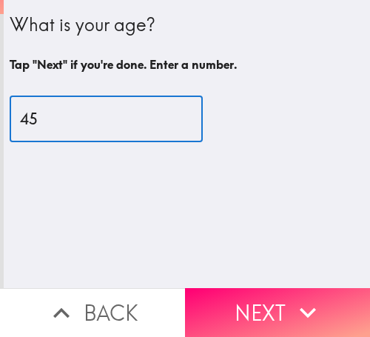
type input "45"
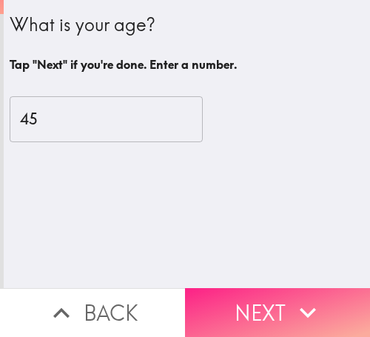
click at [284, 297] on button "Next" at bounding box center [277, 312] width 185 height 49
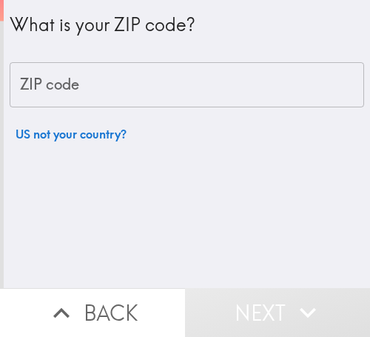
click at [96, 79] on input "ZIP code" at bounding box center [187, 85] width 355 height 46
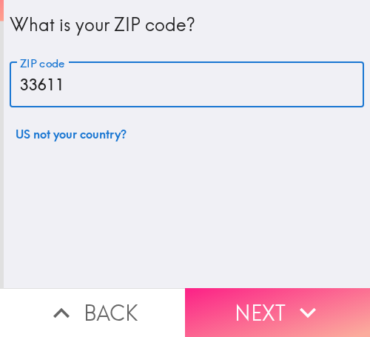
type input "33611"
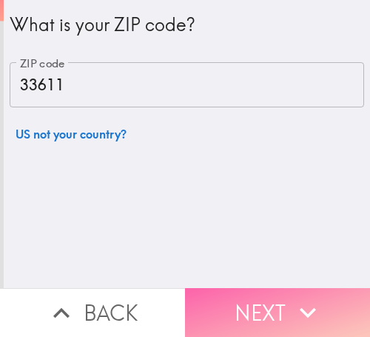
click at [267, 293] on button "Next" at bounding box center [277, 312] width 185 height 49
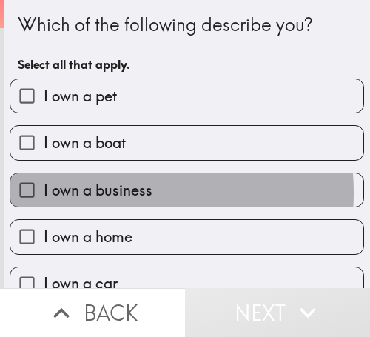
click at [99, 193] on span "I own a business" at bounding box center [98, 190] width 109 height 21
click at [44, 193] on input "I own a business" at bounding box center [26, 189] width 33 height 33
checkbox input "true"
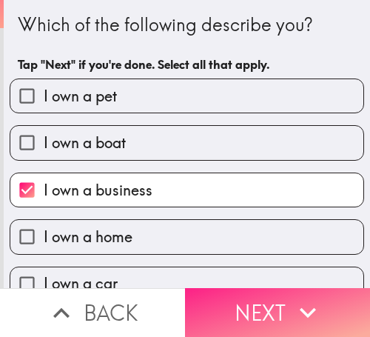
click at [243, 310] on button "Next" at bounding box center [277, 312] width 185 height 49
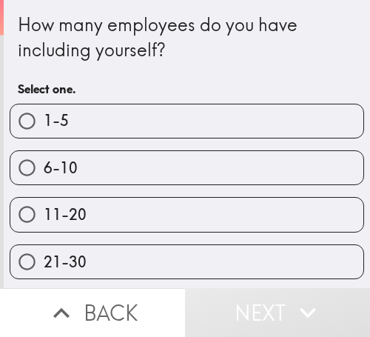
click at [115, 163] on label "6-10" at bounding box center [186, 167] width 353 height 33
click at [44, 163] on input "6-10" at bounding box center [26, 167] width 33 height 33
radio input "true"
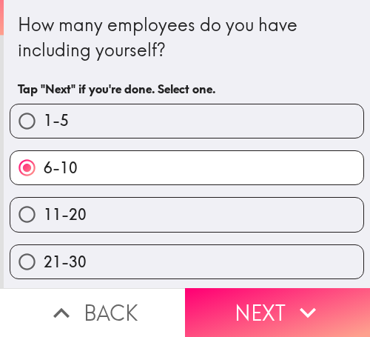
drag, startPoint x: 282, startPoint y: 291, endPoint x: 288, endPoint y: 298, distance: 9.5
click at [282, 291] on button "Next" at bounding box center [277, 312] width 185 height 49
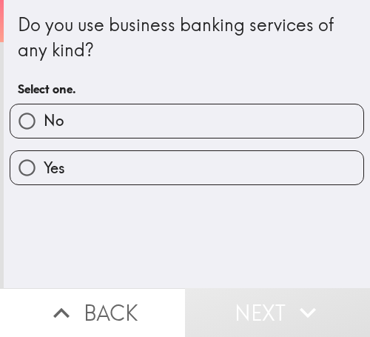
click at [78, 162] on label "Yes" at bounding box center [186, 167] width 353 height 33
click at [44, 162] on input "Yes" at bounding box center [26, 167] width 33 height 33
radio input "true"
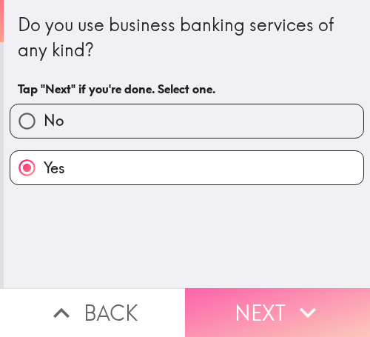
click at [246, 305] on button "Next" at bounding box center [277, 312] width 185 height 49
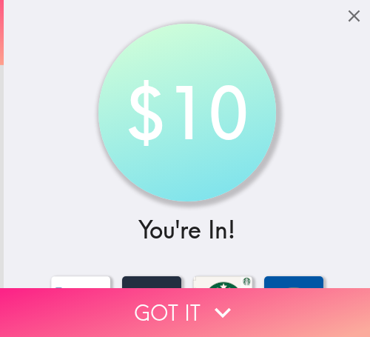
click at [178, 302] on button "Got it" at bounding box center [185, 312] width 370 height 49
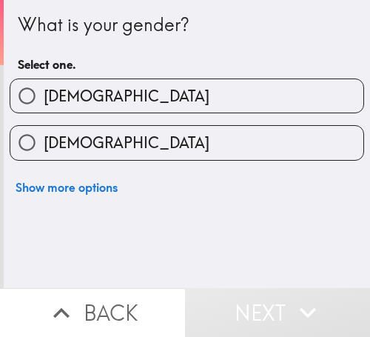
drag, startPoint x: 150, startPoint y: 151, endPoint x: 159, endPoint y: 147, distance: 9.9
click at [150, 150] on label "Female" at bounding box center [186, 142] width 353 height 33
click at [44, 150] on input "Female" at bounding box center [26, 142] width 33 height 33
radio input "true"
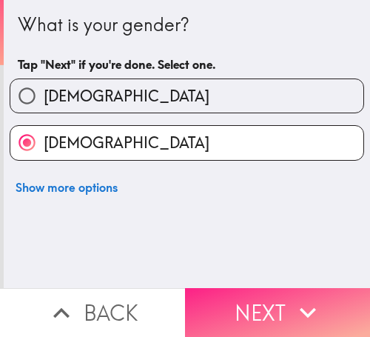
click at [261, 289] on button "Next" at bounding box center [277, 312] width 185 height 49
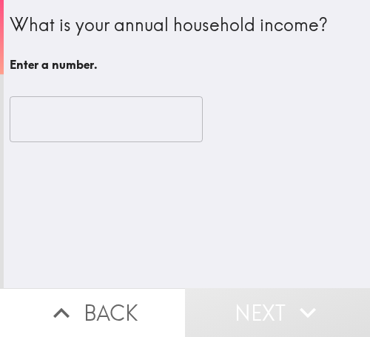
click at [78, 124] on input "number" at bounding box center [106, 119] width 193 height 46
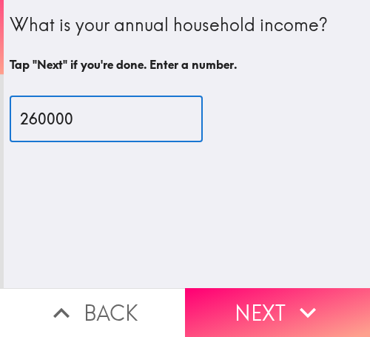
type input "260000"
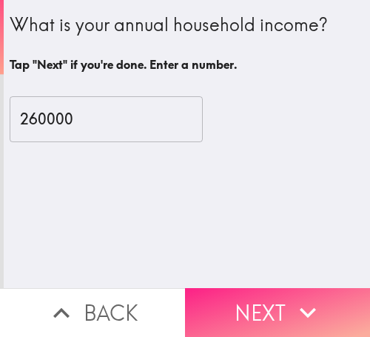
click at [282, 297] on button "Next" at bounding box center [277, 312] width 185 height 49
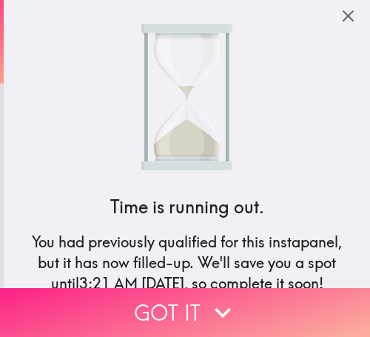
drag, startPoint x: 156, startPoint y: 307, endPoint x: 350, endPoint y: 296, distance: 195.1
click at [156, 307] on button "Got it" at bounding box center [185, 312] width 370 height 49
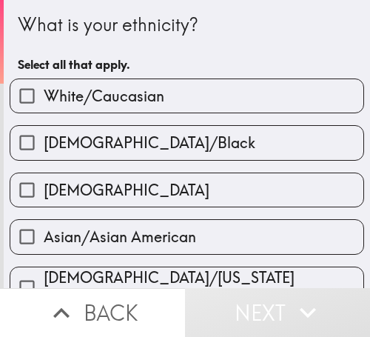
drag, startPoint x: 112, startPoint y: 101, endPoint x: 120, endPoint y: 98, distance: 8.4
click at [112, 101] on span "White/Caucasian" at bounding box center [104, 96] width 121 height 21
click at [44, 101] on input "White/Caucasian" at bounding box center [26, 95] width 33 height 33
checkbox input "true"
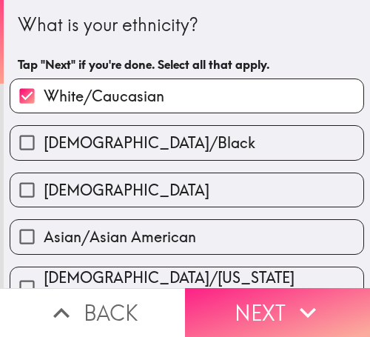
click at [300, 308] on icon "button" at bounding box center [308, 313] width 16 height 10
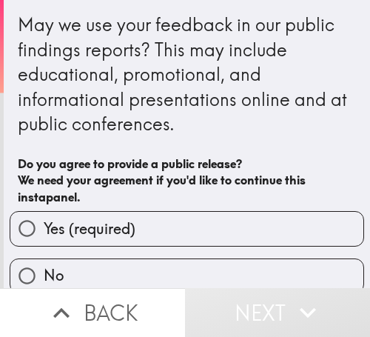
drag, startPoint x: 117, startPoint y: 226, endPoint x: 136, endPoint y: 224, distance: 19.4
click at [117, 226] on span "Yes (required)" at bounding box center [90, 228] width 92 height 21
click at [44, 226] on input "Yes (required)" at bounding box center [26, 228] width 33 height 33
radio input "true"
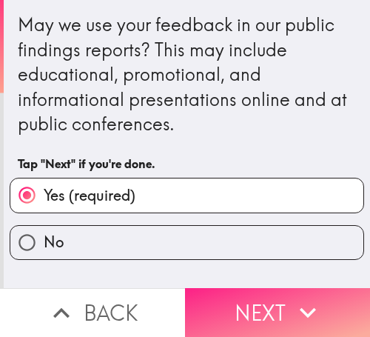
click at [292, 296] on icon "button" at bounding box center [308, 312] width 33 height 33
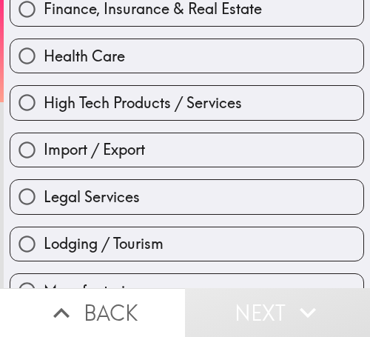
scroll to position [518, 0]
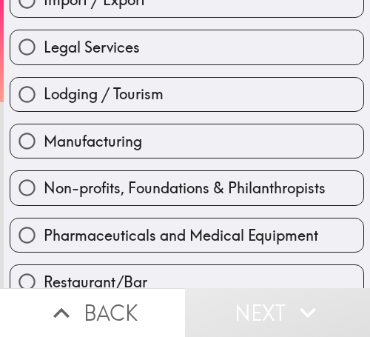
drag, startPoint x: 129, startPoint y: 221, endPoint x: 141, endPoint y: 221, distance: 12.6
click at [129, 221] on label "Pharmaceuticals and Medical Equipment" at bounding box center [186, 234] width 353 height 33
click at [44, 221] on input "Pharmaceuticals and Medical Equipment" at bounding box center [26, 234] width 33 height 33
radio input "true"
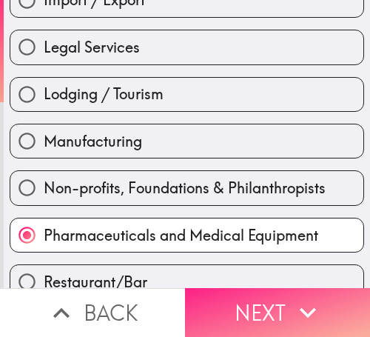
drag, startPoint x: 224, startPoint y: 307, endPoint x: 285, endPoint y: 305, distance: 60.8
click at [224, 307] on button "Next" at bounding box center [277, 312] width 185 height 49
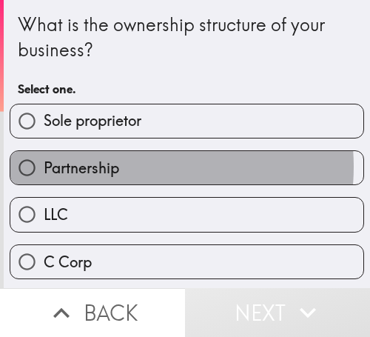
click at [119, 167] on label "Partnership" at bounding box center [186, 167] width 353 height 33
click at [44, 167] on input "Partnership" at bounding box center [26, 167] width 33 height 33
radio input "true"
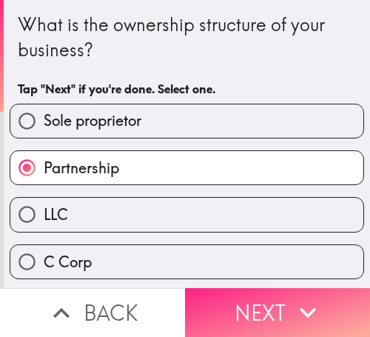
drag, startPoint x: 248, startPoint y: 304, endPoint x: 340, endPoint y: 301, distance: 91.9
click at [248, 304] on button "Next" at bounding box center [277, 312] width 185 height 49
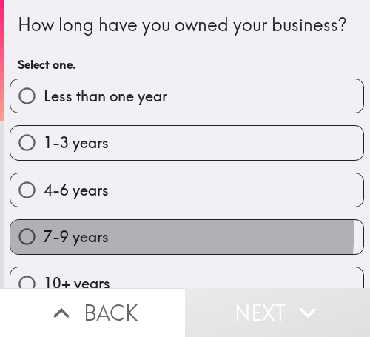
click at [110, 251] on label "7-9 years" at bounding box center [186, 236] width 353 height 33
click at [44, 251] on input "7-9 years" at bounding box center [26, 236] width 33 height 33
radio input "true"
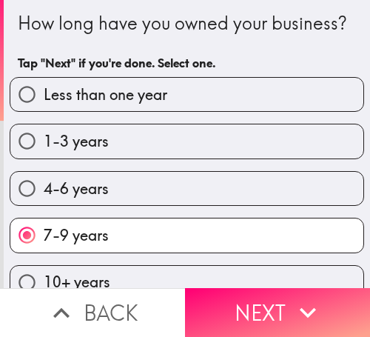
drag, startPoint x: 290, startPoint y: 298, endPoint x: 367, endPoint y: 300, distance: 77.0
click at [292, 298] on icon "button" at bounding box center [308, 312] width 33 height 33
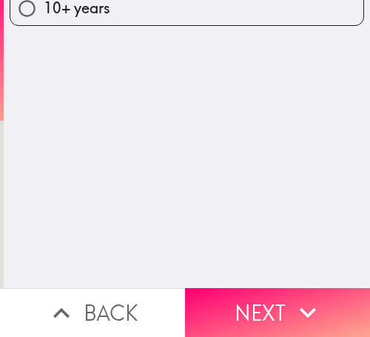
scroll to position [0, 0]
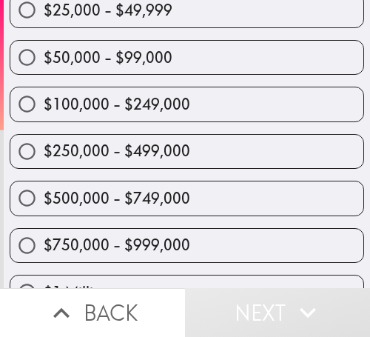
scroll to position [148, 0]
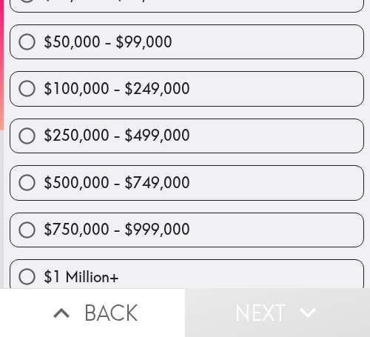
click at [142, 136] on span "$250,000 - $499,000" at bounding box center [117, 135] width 147 height 21
click at [44, 136] on input "$250,000 - $499,000" at bounding box center [26, 135] width 33 height 33
radio input "true"
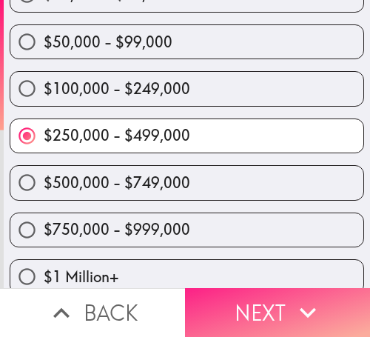
click at [242, 305] on button "Next" at bounding box center [277, 312] width 185 height 49
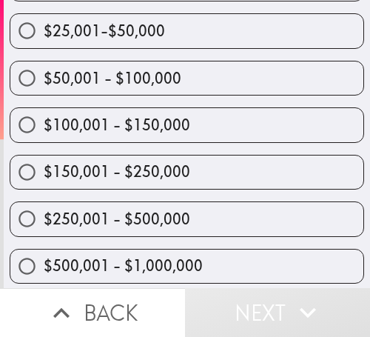
scroll to position [262, 0]
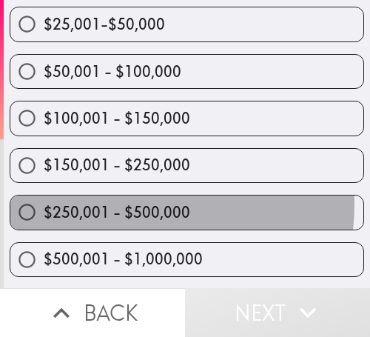
click at [141, 205] on span "$250,001 - $500,000" at bounding box center [117, 212] width 147 height 21
click at [44, 205] on input "$250,001 - $500,000" at bounding box center [26, 212] width 33 height 33
radio input "true"
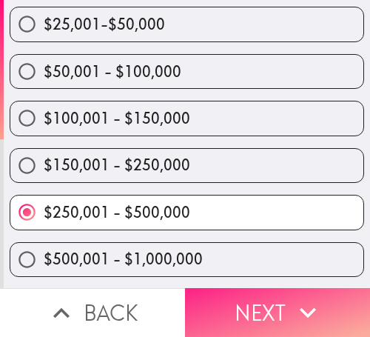
drag, startPoint x: 292, startPoint y: 293, endPoint x: 353, endPoint y: 290, distance: 60.8
click at [292, 296] on icon "button" at bounding box center [308, 312] width 33 height 33
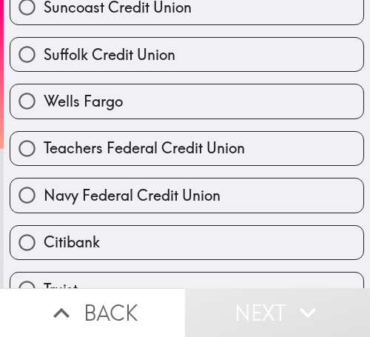
drag, startPoint x: 127, startPoint y: 101, endPoint x: 277, endPoint y: 94, distance: 149.8
click at [127, 101] on label "Wells Fargo" at bounding box center [186, 100] width 353 height 33
click at [44, 101] on input "Wells Fargo" at bounding box center [26, 100] width 33 height 33
radio input "true"
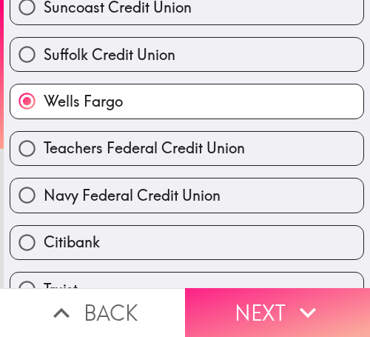
click at [292, 296] on icon "button" at bounding box center [308, 312] width 33 height 33
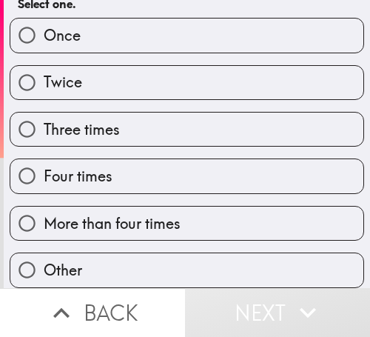
scroll to position [107, 0]
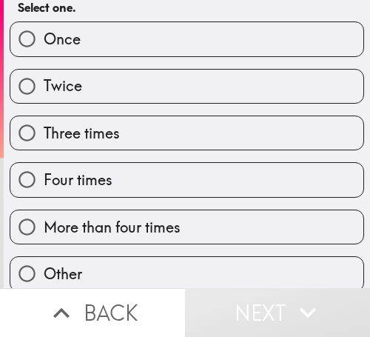
drag, startPoint x: 140, startPoint y: 175, endPoint x: 215, endPoint y: 175, distance: 74.8
click at [140, 175] on label "Four times" at bounding box center [186, 179] width 353 height 33
click at [44, 175] on input "Four times" at bounding box center [26, 179] width 33 height 33
radio input "true"
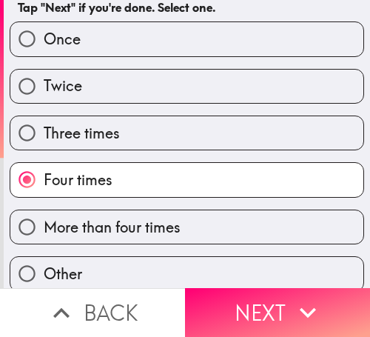
drag, startPoint x: 231, startPoint y: 301, endPoint x: 364, endPoint y: 301, distance: 133.3
click at [231, 301] on button "Next" at bounding box center [277, 312] width 185 height 49
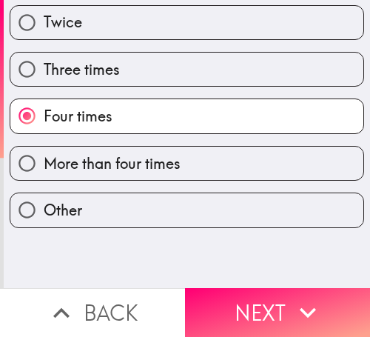
scroll to position [0, 0]
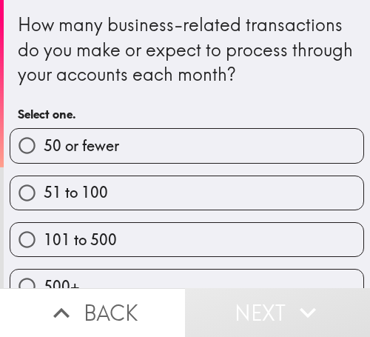
drag, startPoint x: 109, startPoint y: 239, endPoint x: 340, endPoint y: 239, distance: 231.1
click at [110, 239] on span "101 to 500" at bounding box center [80, 240] width 73 height 21
click at [44, 239] on input "101 to 500" at bounding box center [26, 239] width 33 height 33
radio input "true"
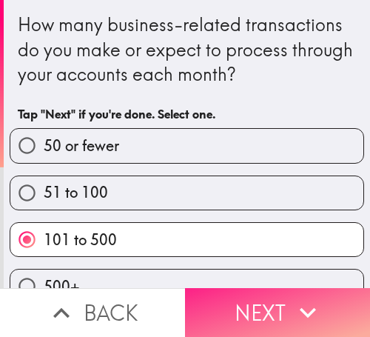
click at [266, 304] on button "Next" at bounding box center [277, 312] width 185 height 49
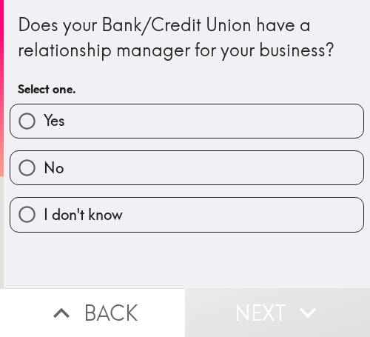
click at [104, 124] on label "Yes" at bounding box center [186, 120] width 353 height 33
click at [44, 124] on input "Yes" at bounding box center [26, 120] width 33 height 33
radio input "true"
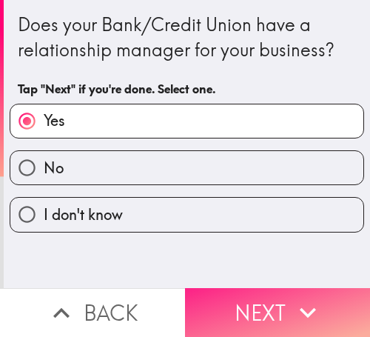
drag, startPoint x: 228, startPoint y: 299, endPoint x: 253, endPoint y: 299, distance: 25.2
click at [228, 299] on button "Next" at bounding box center [277, 312] width 185 height 49
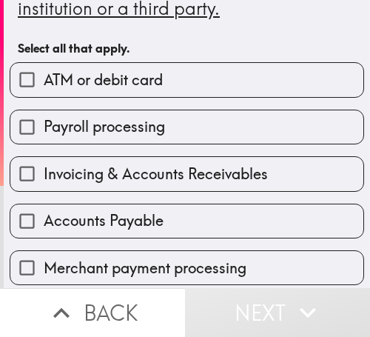
scroll to position [148, 0]
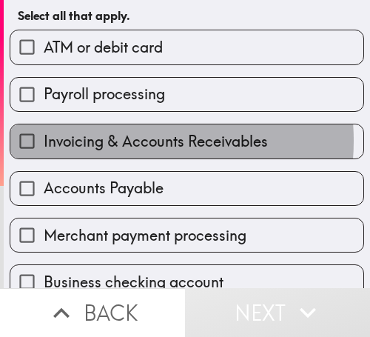
drag, startPoint x: 114, startPoint y: 141, endPoint x: 107, endPoint y: 107, distance: 34.9
click at [113, 138] on span "Invoicing & Accounts Receivables" at bounding box center [156, 141] width 224 height 21
click at [44, 138] on input "Invoicing & Accounts Receivables" at bounding box center [26, 140] width 33 height 33
checkbox input "true"
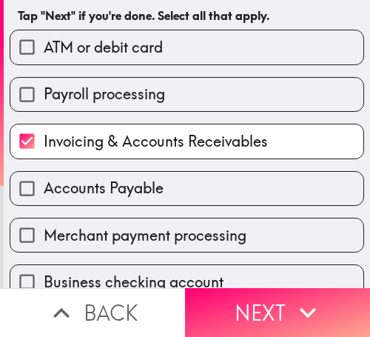
drag, startPoint x: 92, startPoint y: 83, endPoint x: 91, endPoint y: 73, distance: 10.4
click at [91, 81] on label "Payroll processing" at bounding box center [186, 94] width 353 height 33
click at [44, 81] on input "Payroll processing" at bounding box center [26, 94] width 33 height 33
checkbox input "true"
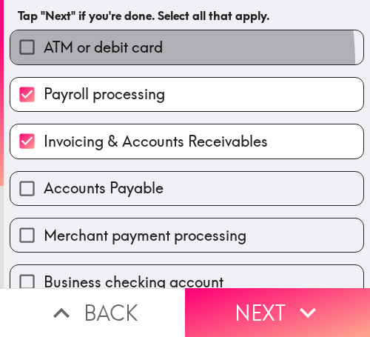
click at [90, 61] on label "ATM or debit card" at bounding box center [186, 46] width 353 height 33
click at [44, 61] on input "ATM or debit card" at bounding box center [26, 46] width 33 height 33
checkbox input "true"
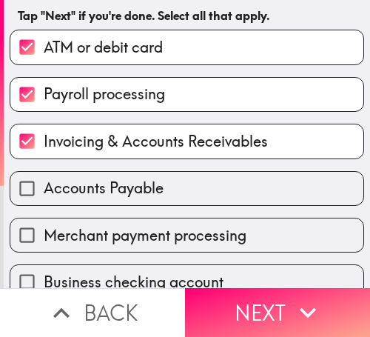
scroll to position [444, 0]
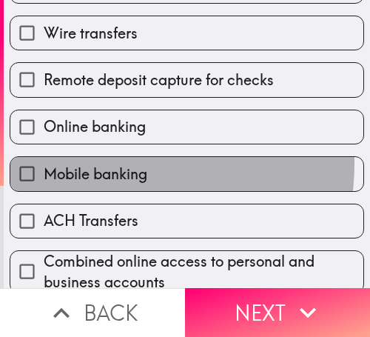
click at [104, 164] on span "Mobile banking" at bounding box center [96, 174] width 104 height 21
click at [44, 164] on input "Mobile banking" at bounding box center [26, 173] width 33 height 33
checkbox input "true"
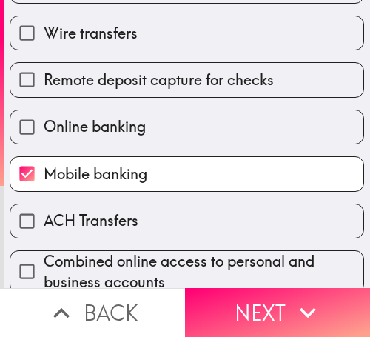
click at [105, 218] on span "ACH Transfers" at bounding box center [91, 220] width 95 height 21
click at [44, 218] on input "ACH Transfers" at bounding box center [26, 220] width 33 height 33
checkbox input "true"
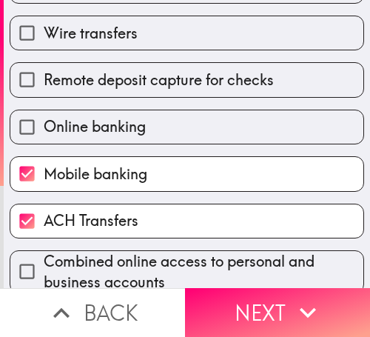
click at [140, 259] on span "Combined online access to personal and business accounts" at bounding box center [204, 271] width 320 height 41
click at [44, 259] on input "Combined online access to personal and business accounts" at bounding box center [26, 271] width 33 height 33
checkbox input "true"
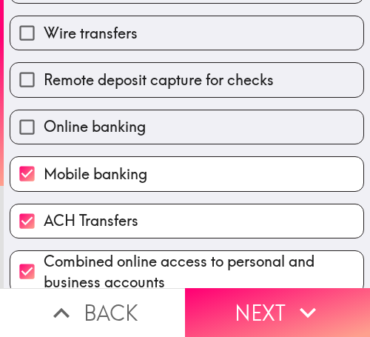
scroll to position [456, 0]
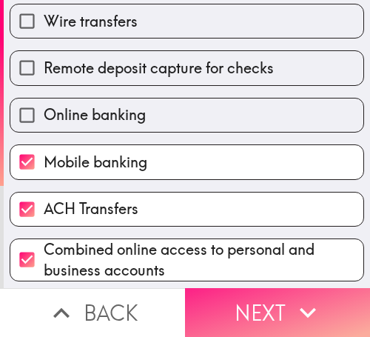
click at [244, 299] on button "Next" at bounding box center [277, 312] width 185 height 49
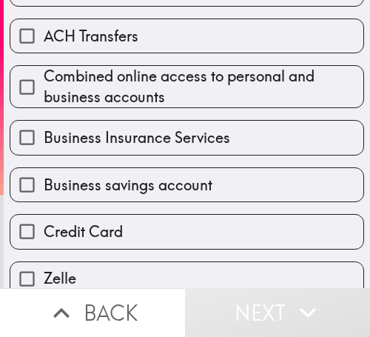
scroll to position [382, 0]
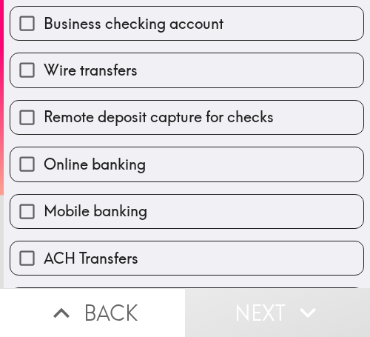
click at [130, 101] on label "Remote deposit capture for checks" at bounding box center [186, 117] width 353 height 33
click at [44, 101] on input "Remote deposit capture for checks" at bounding box center [26, 117] width 33 height 33
checkbox input "true"
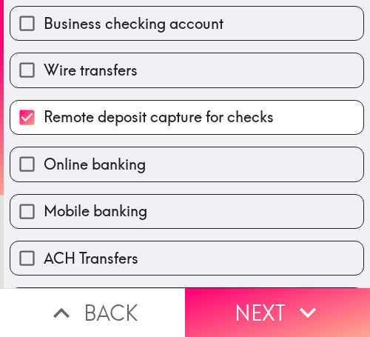
click at [131, 144] on div "Online banking" at bounding box center [181, 158] width 367 height 47
click at [125, 178] on label "Online banking" at bounding box center [186, 163] width 353 height 33
click at [44, 178] on input "Online banking" at bounding box center [26, 163] width 33 height 33
checkbox input "true"
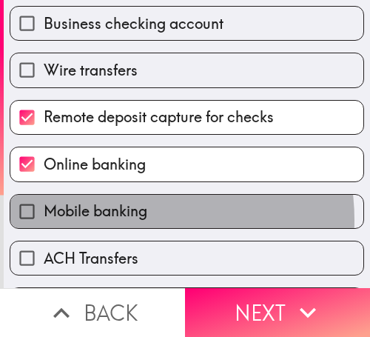
click at [122, 220] on span "Mobile banking" at bounding box center [96, 211] width 104 height 21
click at [44, 220] on input "Mobile banking" at bounding box center [26, 211] width 33 height 33
checkbox input "true"
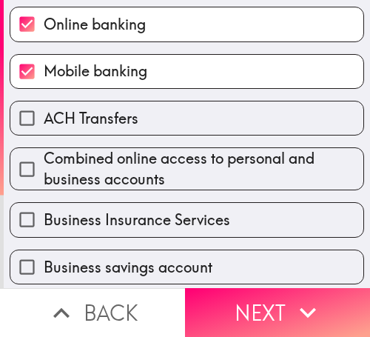
scroll to position [678, 0]
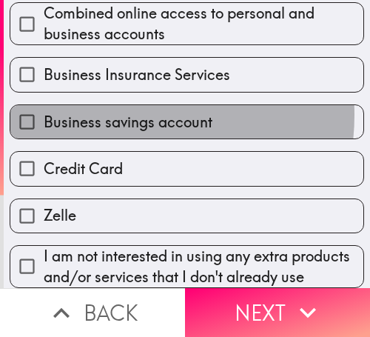
click at [110, 112] on span "Business savings account" at bounding box center [128, 122] width 169 height 21
click at [44, 105] on input "Business savings account" at bounding box center [26, 121] width 33 height 33
checkbox input "true"
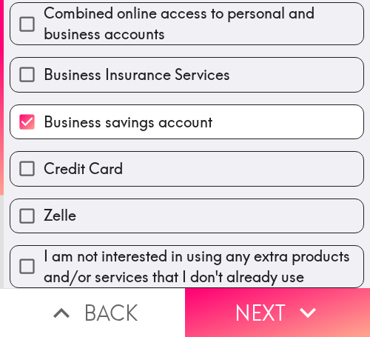
click at [111, 67] on span "Business Insurance Services" at bounding box center [137, 74] width 187 height 21
click at [44, 67] on input "Business Insurance Services" at bounding box center [26, 74] width 33 height 33
checkbox input "true"
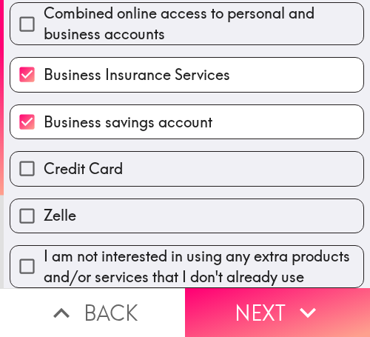
scroll to position [699, 0]
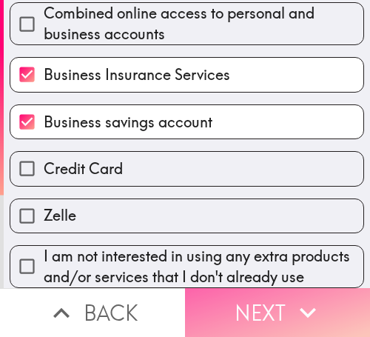
click at [239, 303] on button "Next" at bounding box center [277, 312] width 185 height 49
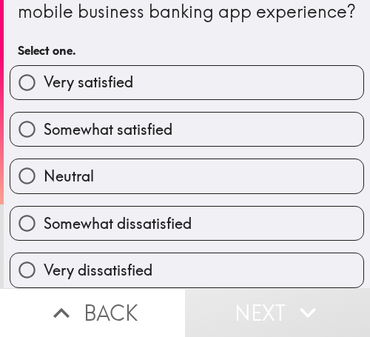
scroll to position [74, 0]
click at [118, 72] on span "Very satisfied" at bounding box center [89, 82] width 90 height 21
click at [44, 66] on input "Very satisfied" at bounding box center [26, 82] width 33 height 33
radio input "true"
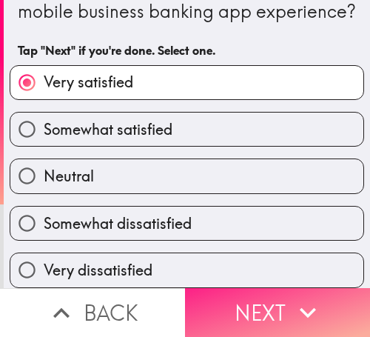
drag, startPoint x: 281, startPoint y: 290, endPoint x: 300, endPoint y: 289, distance: 18.5
click at [281, 289] on button "Next" at bounding box center [277, 312] width 185 height 49
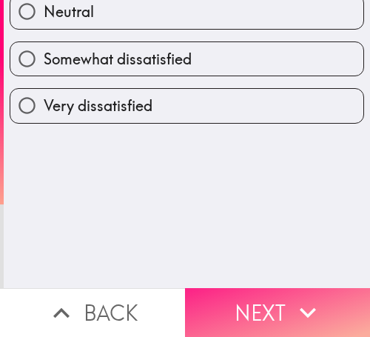
scroll to position [0, 0]
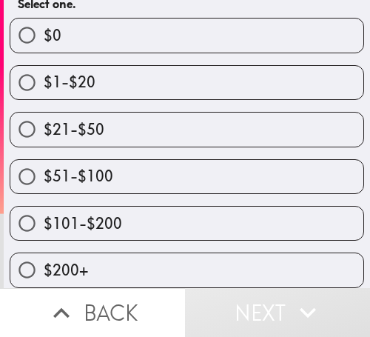
scroll to position [196, 0]
drag, startPoint x: 90, startPoint y: 246, endPoint x: 113, endPoint y: 241, distance: 22.7
click at [90, 253] on label "$200+" at bounding box center [186, 269] width 353 height 33
click at [44, 253] on input "$200+" at bounding box center [26, 269] width 33 height 33
radio input "true"
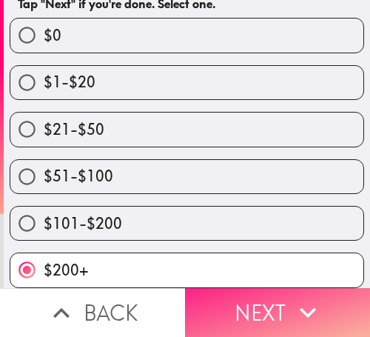
drag, startPoint x: 216, startPoint y: 299, endPoint x: 350, endPoint y: 299, distance: 133.3
click at [216, 299] on button "Next" at bounding box center [277, 312] width 185 height 49
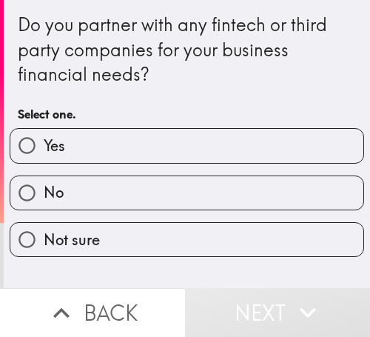
drag, startPoint x: 160, startPoint y: 141, endPoint x: 357, endPoint y: 141, distance: 197.0
click at [161, 141] on label "Yes" at bounding box center [186, 145] width 353 height 33
click at [44, 141] on input "Yes" at bounding box center [26, 145] width 33 height 33
radio input "true"
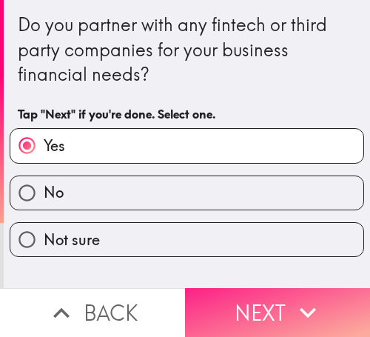
click at [221, 290] on button "Next" at bounding box center [277, 312] width 185 height 49
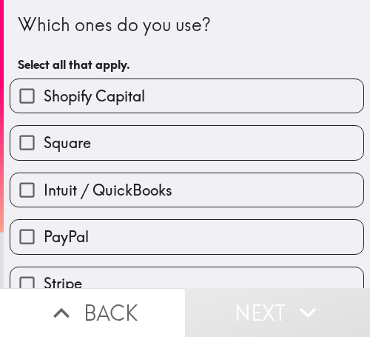
click at [118, 125] on div "Square" at bounding box center [187, 142] width 355 height 35
click at [152, 130] on label "Square" at bounding box center [186, 142] width 353 height 33
click at [44, 130] on input "Square" at bounding box center [26, 142] width 33 height 33
checkbox input "true"
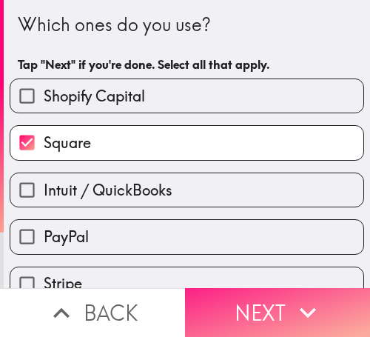
drag, startPoint x: 301, startPoint y: 296, endPoint x: 358, endPoint y: 301, distance: 57.9
click at [301, 297] on icon "button" at bounding box center [308, 312] width 33 height 33
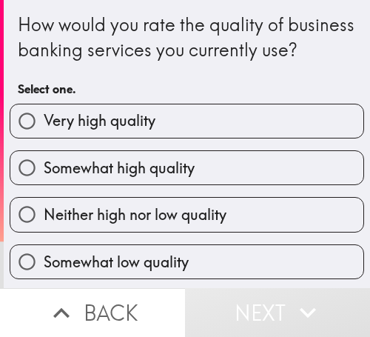
drag, startPoint x: 138, startPoint y: 147, endPoint x: 212, endPoint y: 147, distance: 73.3
click at [138, 131] on span "Very high quality" at bounding box center [100, 120] width 112 height 21
click at [44, 138] on input "Very high quality" at bounding box center [26, 120] width 33 height 33
radio input "true"
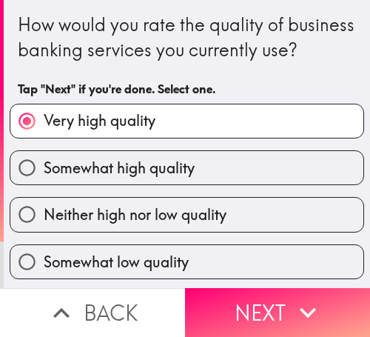
drag, startPoint x: 317, startPoint y: 304, endPoint x: 369, endPoint y: 303, distance: 51.8
click at [317, 304] on icon "button" at bounding box center [308, 312] width 33 height 33
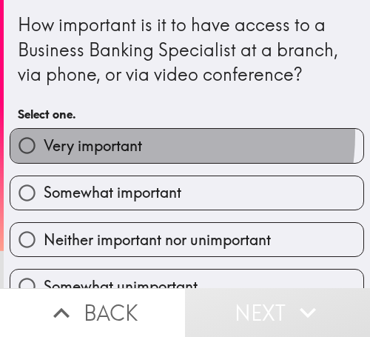
click at [130, 134] on label "Very important" at bounding box center [186, 145] width 353 height 33
click at [44, 134] on input "Very important" at bounding box center [26, 145] width 33 height 33
radio input "true"
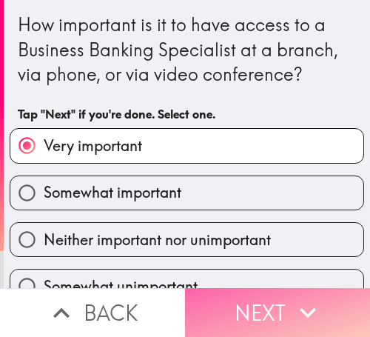
click at [245, 301] on button "Next" at bounding box center [277, 312] width 185 height 49
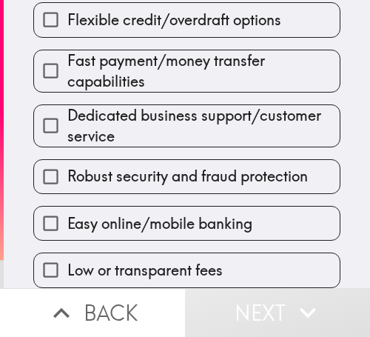
click at [182, 194] on div "Easy online/mobile banking" at bounding box center [180, 217] width 319 height 47
drag, startPoint x: 182, startPoint y: 194, endPoint x: 174, endPoint y: 178, distance: 17.6
click at [181, 194] on div "Easy online/mobile banking" at bounding box center [180, 217] width 319 height 47
click at [174, 178] on label "Robust security and fraud protection" at bounding box center [187, 176] width 306 height 33
click at [67, 178] on input "Robust security and fraud protection" at bounding box center [50, 176] width 33 height 33
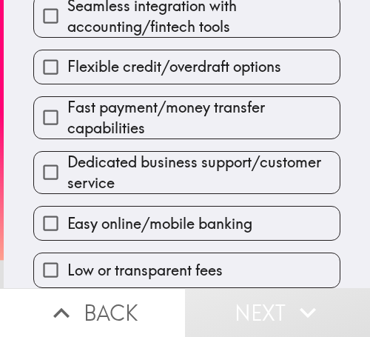
scroll to position [248, 0]
click at [174, 177] on span "Dedicated business support/customer service" at bounding box center [203, 172] width 273 height 41
click at [67, 177] on input "Dedicated business support/customer service" at bounding box center [50, 172] width 33 height 33
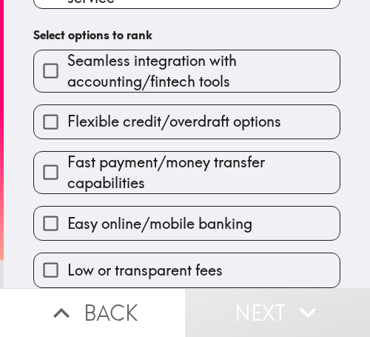
click at [174, 177] on span "Fast payment/money transfer capabilities" at bounding box center [203, 172] width 273 height 41
click at [67, 177] on input "Fast payment/money transfer capabilities" at bounding box center [50, 172] width 33 height 33
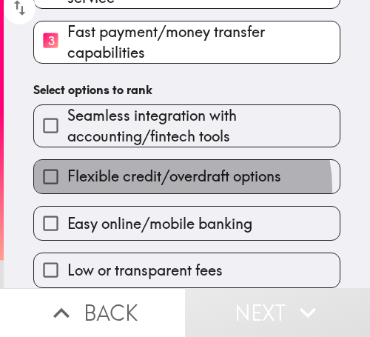
click at [174, 177] on label "Flexible credit/overdraft options" at bounding box center [187, 176] width 306 height 33
click at [67, 177] on input "Flexible credit/overdraft options" at bounding box center [50, 176] width 33 height 33
click at [174, 147] on span "Seamless integration with accounting/fintech tools" at bounding box center [203, 125] width 273 height 41
click at [67, 142] on input "Seamless integration with accounting/fintech tools" at bounding box center [50, 125] width 33 height 33
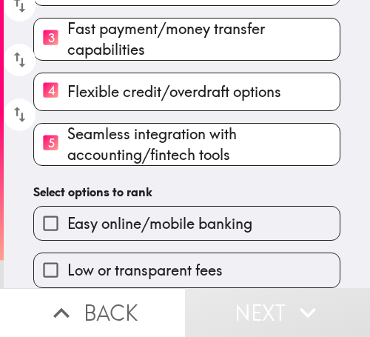
click at [174, 184] on h6 "Select options to rank" at bounding box center [186, 192] width 307 height 16
click at [171, 184] on h6 "Select options to rank" at bounding box center [186, 192] width 307 height 16
click at [173, 219] on span "Easy online/mobile banking" at bounding box center [159, 223] width 185 height 21
click at [67, 219] on input "Easy online/mobile banking" at bounding box center [50, 223] width 33 height 33
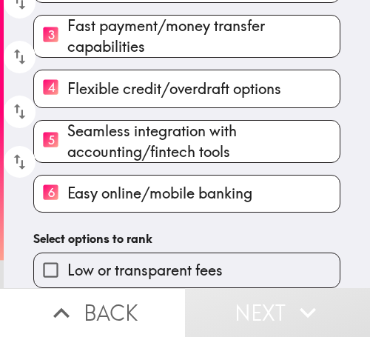
click at [174, 236] on div "Please rank the following business banking features in order of importance (1 =…" at bounding box center [187, 22] width 367 height 531
click at [176, 245] on div "Low or transparent fees" at bounding box center [180, 264] width 319 height 47
click at [175, 253] on div "Low or transparent fees" at bounding box center [186, 270] width 307 height 35
click at [198, 254] on label "Low or transparent fees" at bounding box center [187, 269] width 306 height 33
click at [67, 254] on input "Low or transparent fees" at bounding box center [50, 269] width 33 height 33
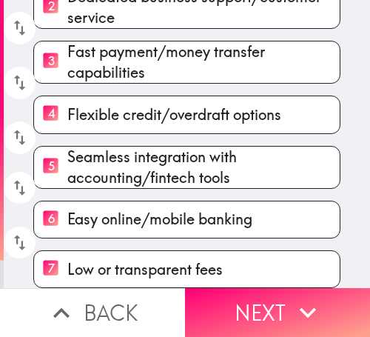
scroll to position [245, 0]
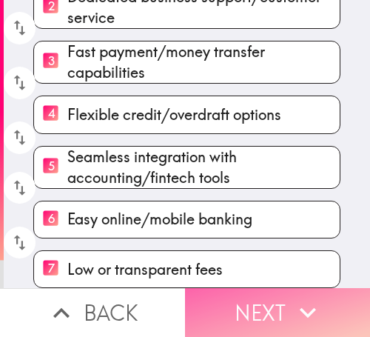
click at [264, 301] on button "Next" at bounding box center [277, 312] width 185 height 49
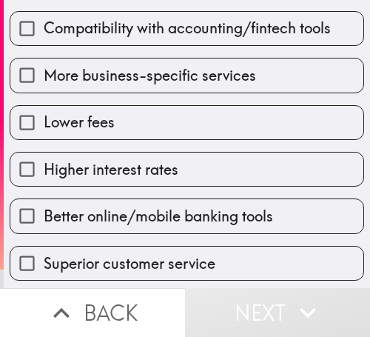
scroll to position [213, 0]
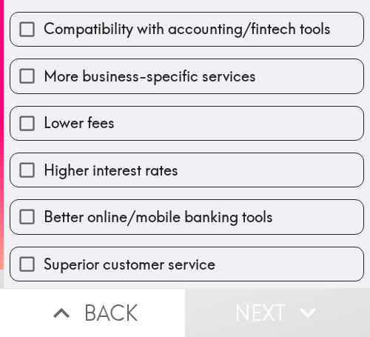
click at [124, 87] on label "More business-specific services" at bounding box center [186, 75] width 353 height 33
click at [44, 87] on input "More business-specific services" at bounding box center [26, 75] width 33 height 33
checkbox input "true"
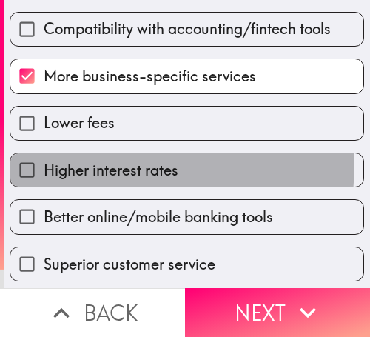
click at [116, 164] on span "Higher interest rates" at bounding box center [111, 170] width 135 height 21
click at [44, 164] on input "Higher interest rates" at bounding box center [26, 169] width 33 height 33
checkbox input "true"
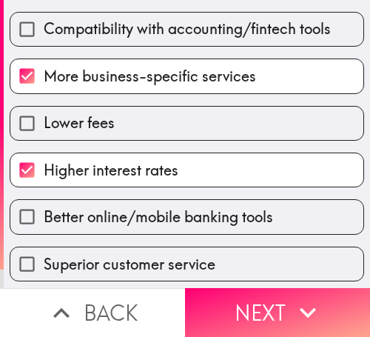
click at [126, 214] on span "Better online/mobile banking tools" at bounding box center [159, 217] width 230 height 21
click at [44, 214] on input "Better online/mobile banking tools" at bounding box center [26, 216] width 33 height 33
checkbox input "true"
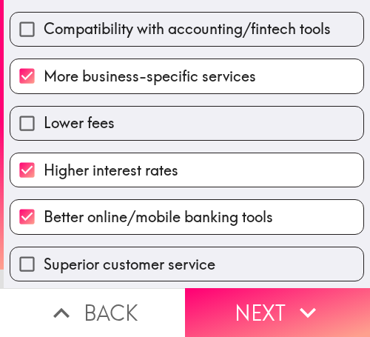
drag, startPoint x: 275, startPoint y: 304, endPoint x: 297, endPoint y: 304, distance: 22.2
click at [275, 304] on button "Next" at bounding box center [277, 312] width 185 height 49
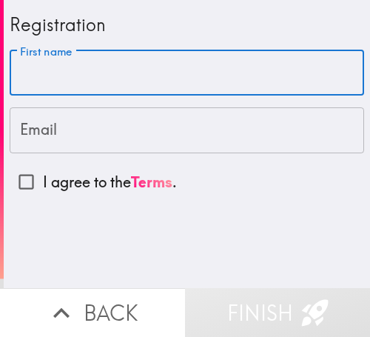
click at [56, 75] on input "First name" at bounding box center [187, 73] width 355 height 46
paste input "Patsy"
type input "Patsy"
click at [109, 130] on input "Email" at bounding box center [187, 130] width 355 height 46
paste input "frankpatsy00@gmail.com"
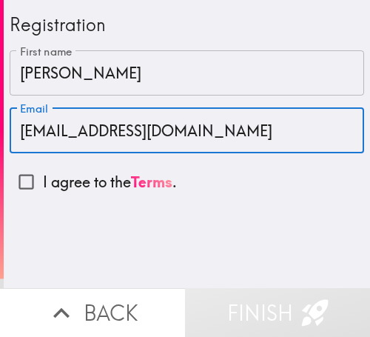
type input "frankpatsy00@gmail.com"
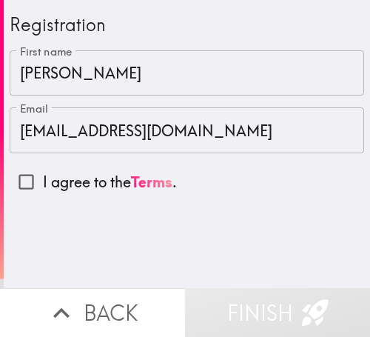
click at [102, 183] on p "I agree to the Terms ." at bounding box center [110, 182] width 134 height 21
click at [43, 183] on input "I agree to the Terms ." at bounding box center [26, 181] width 33 height 33
checkbox input "true"
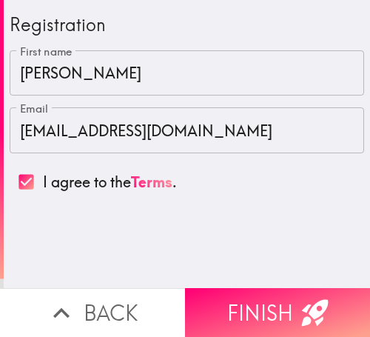
drag, startPoint x: 278, startPoint y: 298, endPoint x: 296, endPoint y: 300, distance: 17.9
click at [278, 298] on button "Finish" at bounding box center [277, 312] width 185 height 49
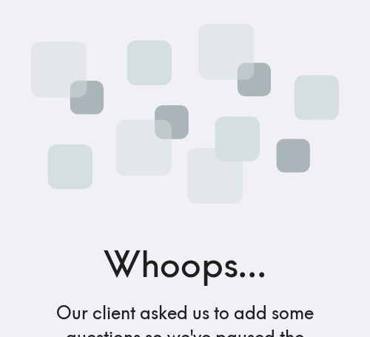
scroll to position [279, 0]
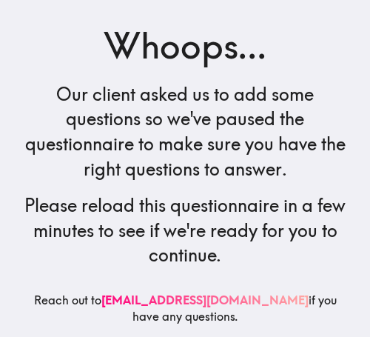
scroll to position [230, 0]
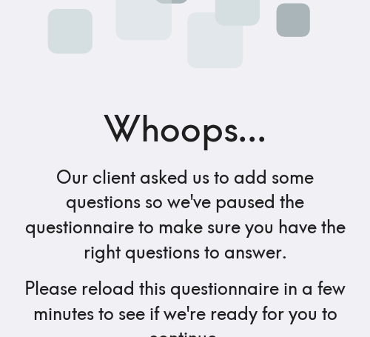
scroll to position [230, 0]
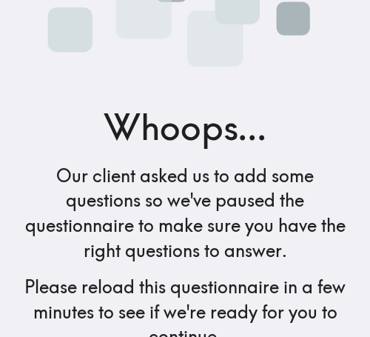
scroll to position [230, 0]
